Goal: Task Accomplishment & Management: Use online tool/utility

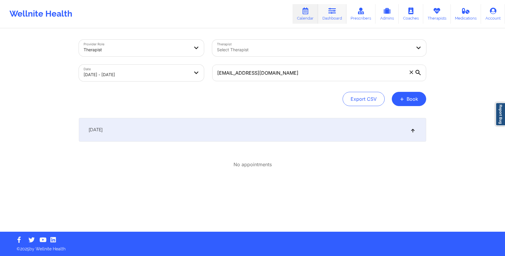
click at [338, 17] on link "Dashboard" at bounding box center [332, 14] width 28 height 20
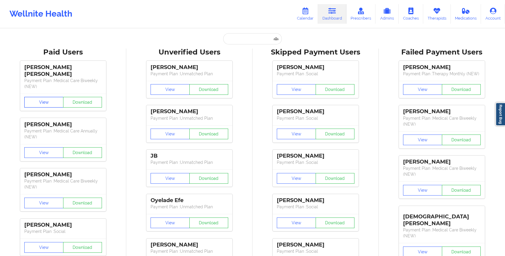
click at [41, 97] on button "View" at bounding box center [43, 102] width 39 height 11
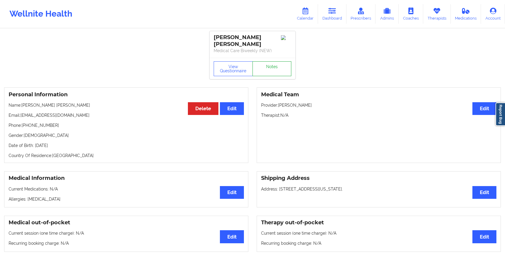
click at [272, 63] on link "Notes" at bounding box center [271, 68] width 39 height 15
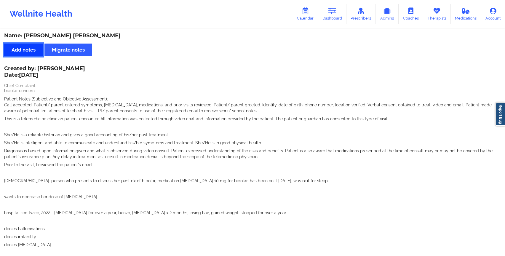
click at [12, 52] on button "Add notes" at bounding box center [23, 50] width 39 height 13
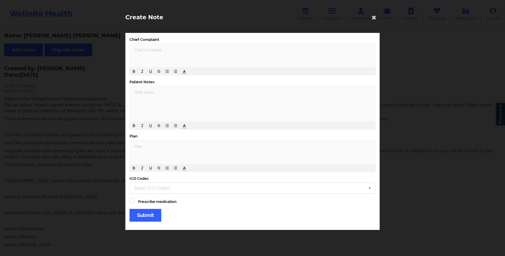
click at [84, 117] on div "Create Note Chief Complaint Patient Notes Plan ICD Codes Select ICD Code(s) [ME…" at bounding box center [252, 128] width 505 height 256
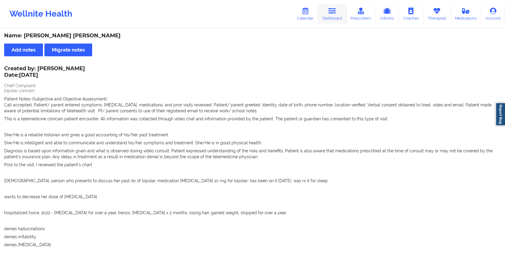
click at [339, 13] on link "Dashboard" at bounding box center [332, 14] width 28 height 20
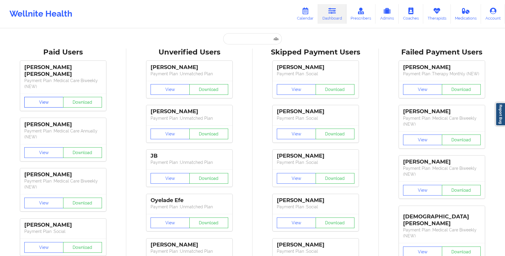
click at [47, 98] on button "View" at bounding box center [43, 102] width 39 height 11
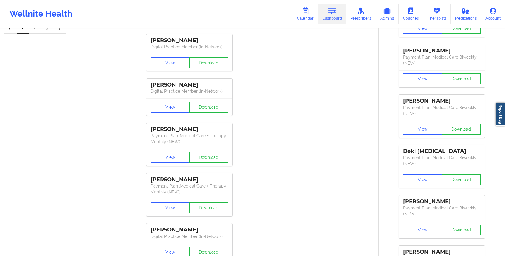
scroll to position [2, 0]
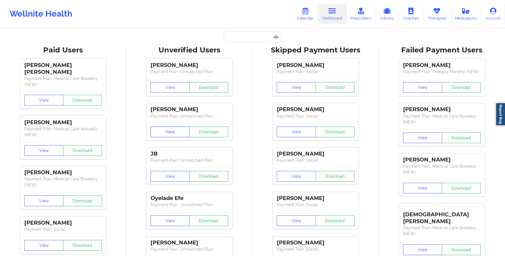
click at [172, 133] on button "View" at bounding box center [169, 131] width 39 height 11
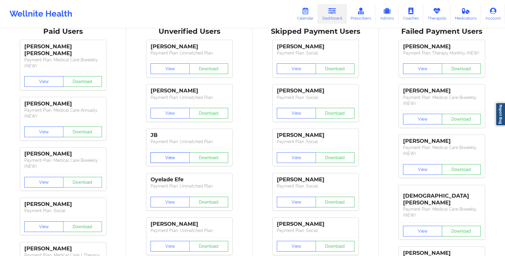
click at [170, 161] on button "View" at bounding box center [169, 157] width 39 height 11
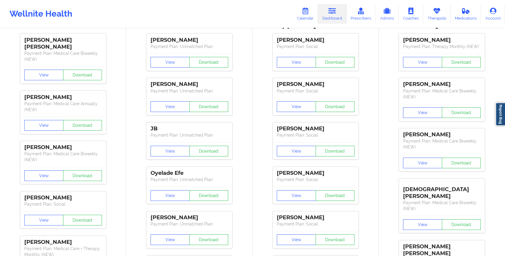
scroll to position [28, 0]
